Goal: Transaction & Acquisition: Download file/media

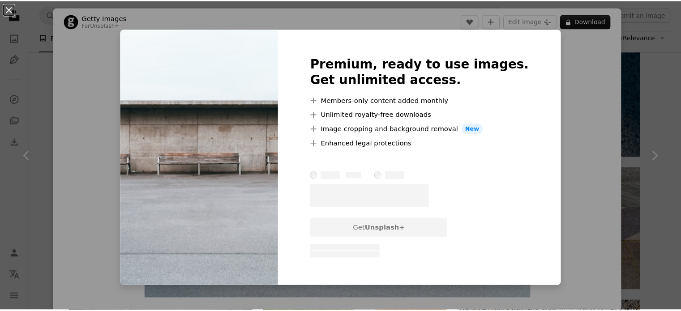
scroll to position [45, 0]
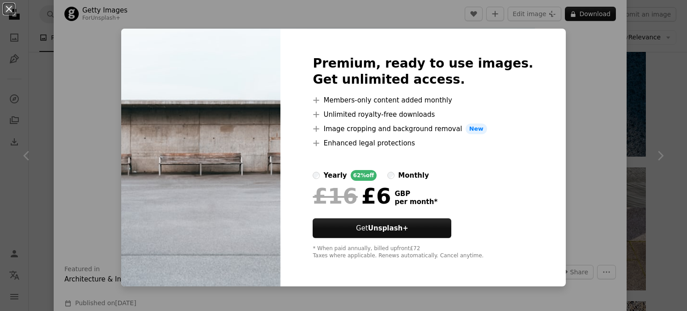
click at [568, 65] on div "An X shape Premium, ready to use images. Get unlimited access. A plus sign Memb…" at bounding box center [343, 155] width 687 height 311
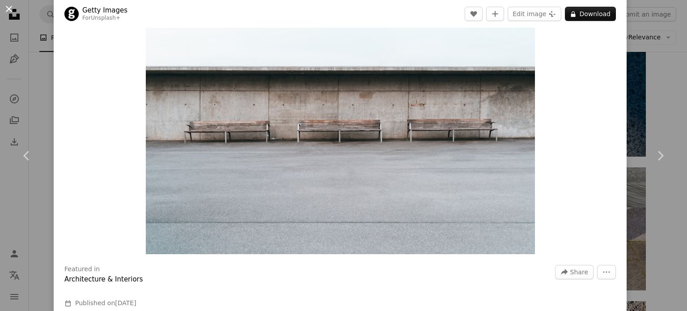
click at [6, 5] on button "An X shape" at bounding box center [9, 9] width 11 height 11
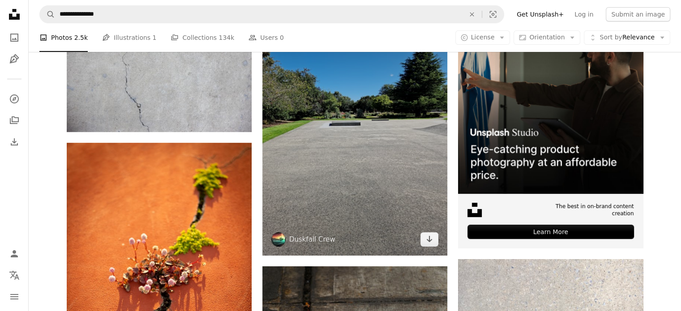
scroll to position [224, 0]
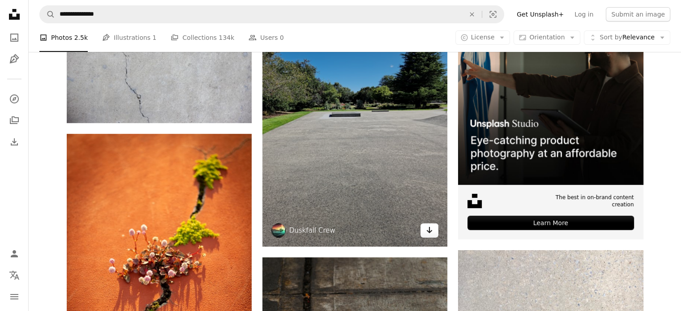
click at [436, 227] on link "Arrow pointing down" at bounding box center [429, 230] width 18 height 14
